Goal: Navigation & Orientation: Find specific page/section

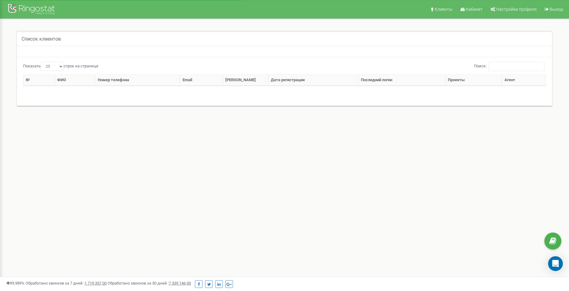
select select "25"
click at [16, 9] on img at bounding box center [32, 9] width 49 height 14
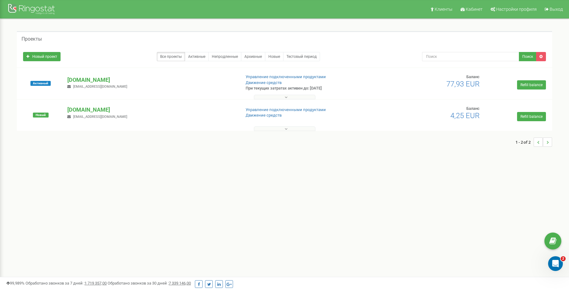
click at [355, 179] on div "Клиенты Кабинет Настройки профиля Выход Проекты Новый проект Все проекты Активн…" at bounding box center [284, 184] width 569 height 369
click at [153, 167] on div "Клиенты Кабинет Настройки профиля Выход Проекты Новый проект Все проекты Активн…" at bounding box center [284, 184] width 569 height 369
click at [83, 80] on p "[DOMAIN_NAME]" at bounding box center [151, 80] width 168 height 8
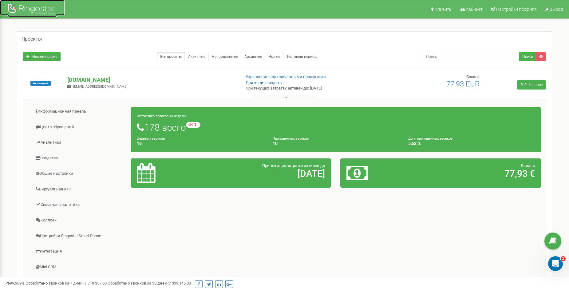
click at [24, 8] on img at bounding box center [32, 9] width 49 height 14
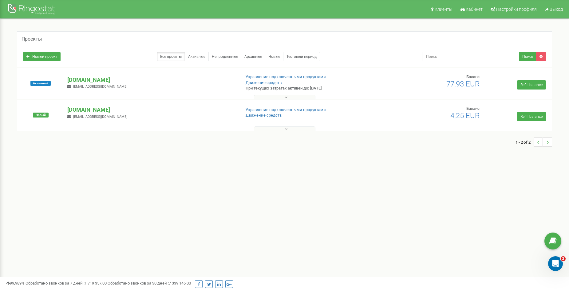
click at [245, 177] on div "Клиенты Кабинет Настройки профиля Выход Проекты Новый проект Все проекты Активн…" at bounding box center [284, 184] width 569 height 369
click at [85, 110] on p "[DOMAIN_NAME]" at bounding box center [151, 110] width 168 height 8
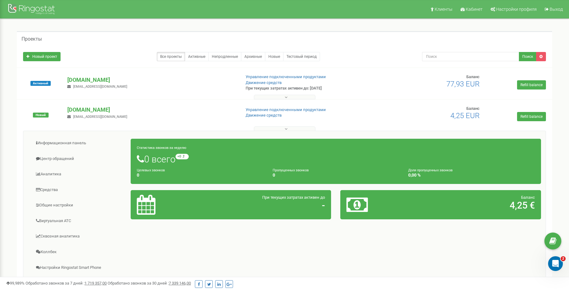
click at [277, 31] on div "Проекты Новый проект Все проекты Активные Непродленные Архивные Новые Тестовый …" at bounding box center [285, 192] width 560 height 346
click at [312, 36] on div "Проекты" at bounding box center [284, 38] width 535 height 15
drag, startPoint x: 94, startPoint y: 79, endPoint x: 68, endPoint y: 79, distance: 26.1
click at [68, 79] on p "[DOMAIN_NAME]" at bounding box center [151, 80] width 168 height 8
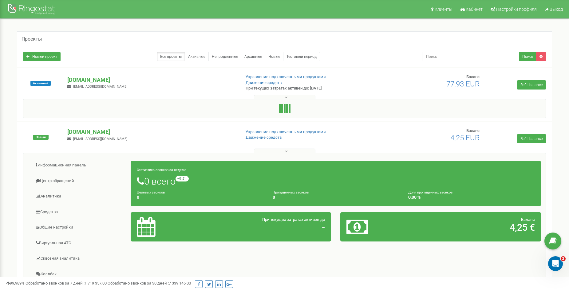
click at [169, 39] on div "Проекты" at bounding box center [284, 38] width 535 height 15
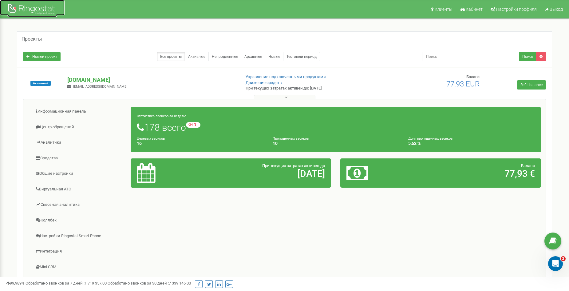
click at [31, 12] on img at bounding box center [32, 9] width 49 height 14
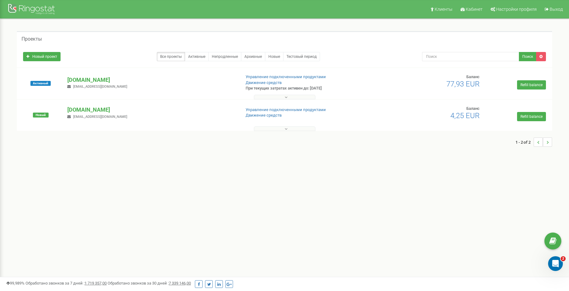
click at [205, 26] on div "Проекты Новый проект Все проекты Активные Непродленные Архивные Новые Тестовый …" at bounding box center [285, 92] width 560 height 146
click at [311, 205] on div "Клиенты Кабинет Настройки профиля Выход Проекты Новый проект Все проекты Активн…" at bounding box center [284, 184] width 569 height 369
click at [249, 217] on div "Клиенты Кабинет Настройки профиля Выход Проекты Новый проект Все проекты Активн…" at bounding box center [284, 184] width 569 height 369
click at [465, 196] on div "Клиенты Кабинет Настройки профиля Выход Проекты Новый проект Все проекты Активн…" at bounding box center [284, 184] width 569 height 369
drag, startPoint x: 204, startPoint y: 205, endPoint x: 317, endPoint y: 284, distance: 137.8
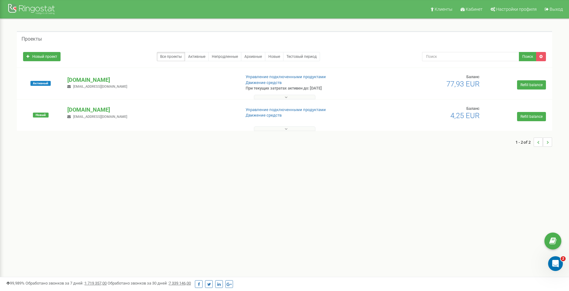
click at [205, 205] on div "Клиенты Кабинет Настройки профиля Выход Проекты Новый проект Все проекты Активн…" at bounding box center [284, 184] width 569 height 369
